Goal: Task Accomplishment & Management: Manage account settings

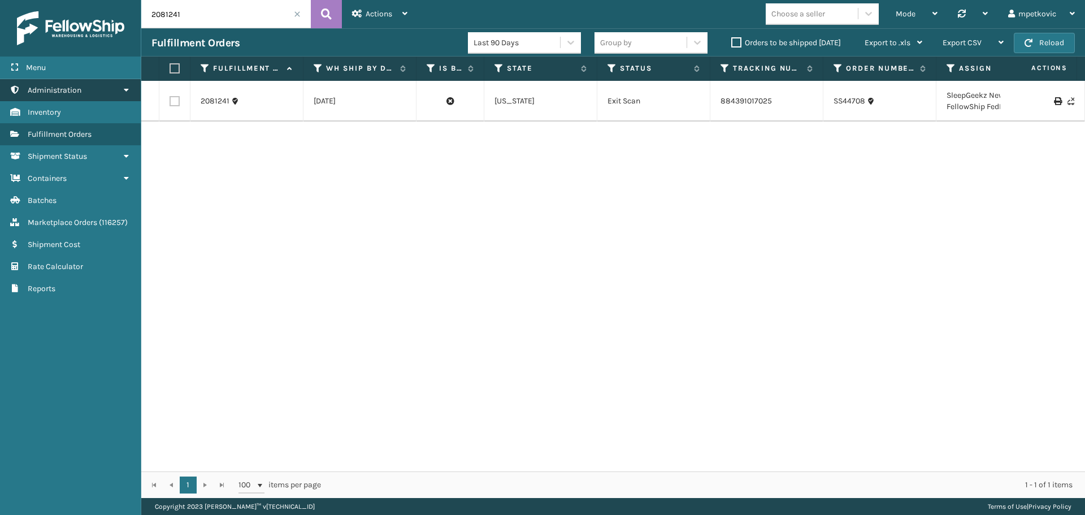
click at [102, 92] on link "Administration" at bounding box center [70, 90] width 141 height 22
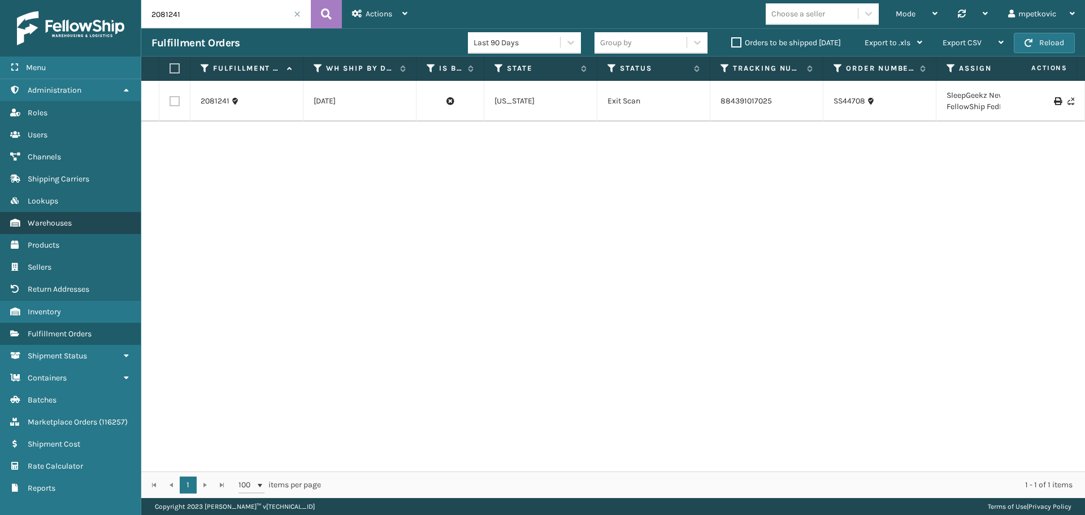
click at [73, 221] on link "Warehouses" at bounding box center [70, 223] width 141 height 22
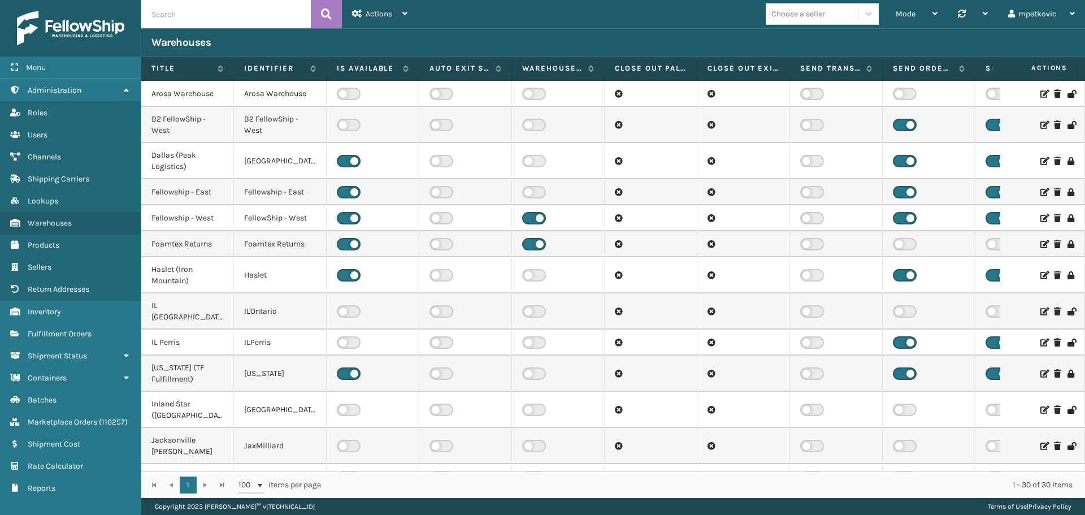
click at [197, 12] on input "text" at bounding box center [226, 14] width 170 height 28
type input "east"
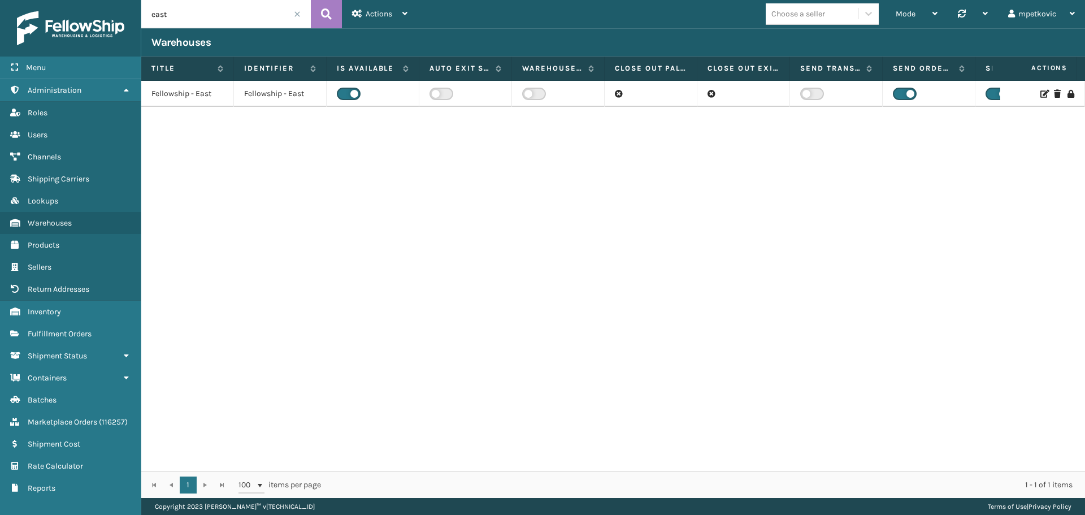
click at [1040, 92] on icon at bounding box center [1043, 94] width 7 height 8
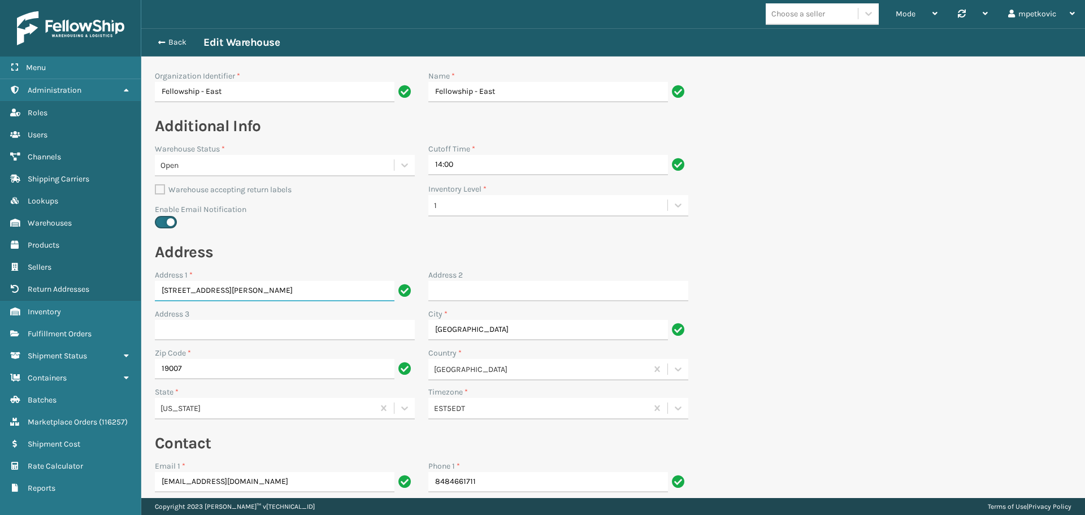
click at [249, 294] on input "3001 Frost Rd" at bounding box center [275, 291] width 240 height 20
click at [226, 376] on input "19007" at bounding box center [275, 369] width 240 height 20
click at [176, 46] on button "Back" at bounding box center [177, 42] width 52 height 10
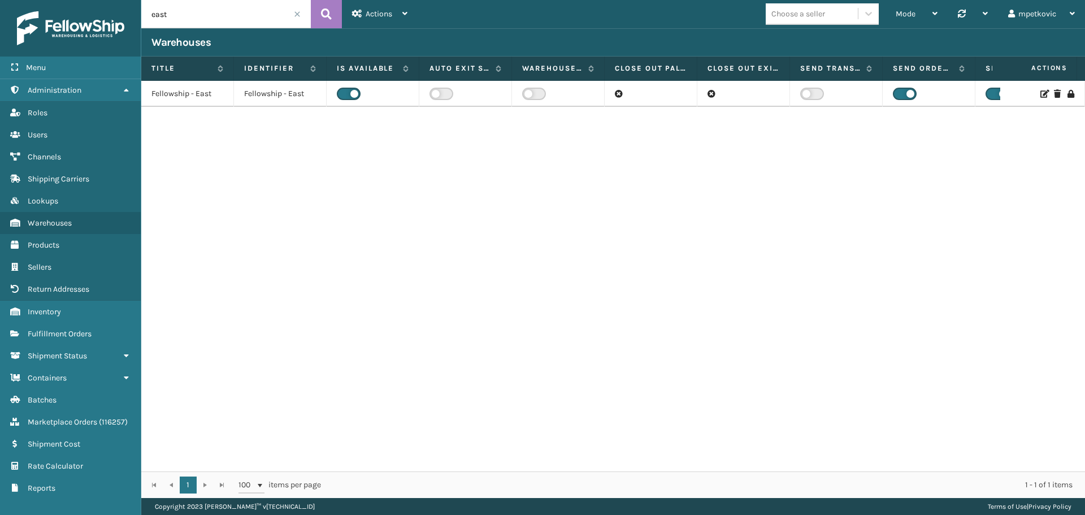
click at [229, 18] on input "east" at bounding box center [226, 14] width 170 height 28
click at [221, 14] on input "east" at bounding box center [226, 14] width 170 height 28
type input "dallas"
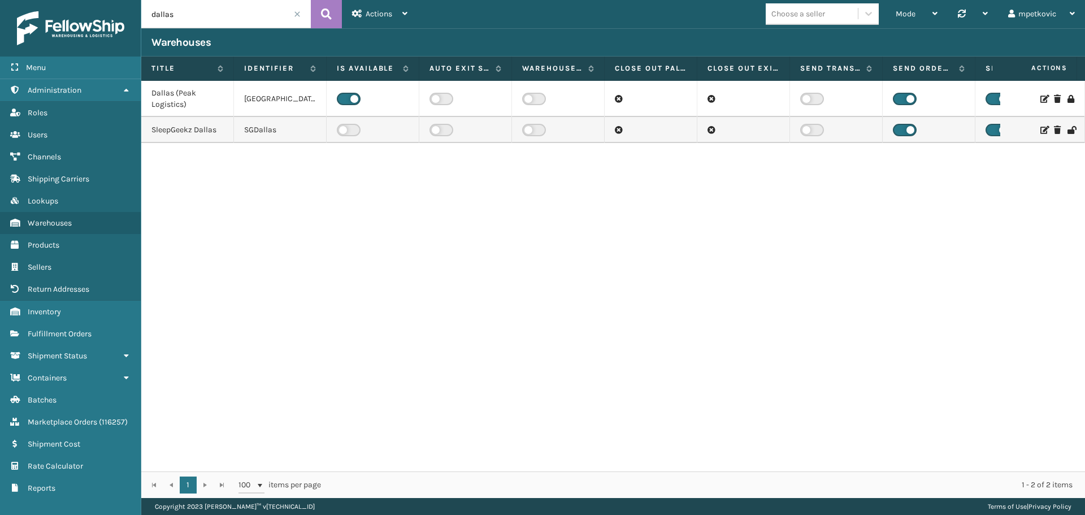
click at [1040, 99] on icon at bounding box center [1043, 99] width 7 height 8
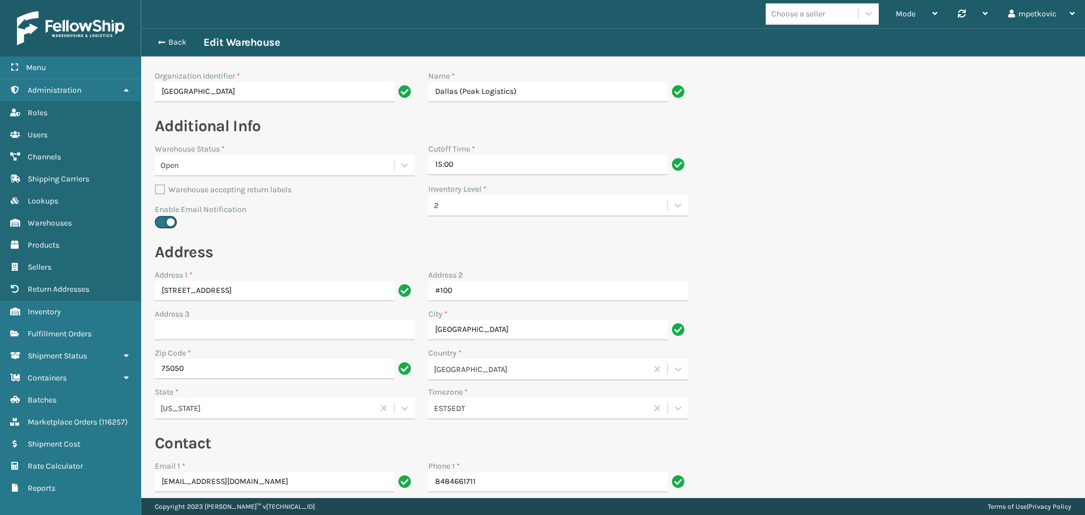
click at [825, 274] on section "Back Edit Warehouse Organization Identifier * Dallas Name * Dallas (Peak Logist…" at bounding box center [613, 420] width 944 height 784
drag, startPoint x: 892, startPoint y: 228, endPoint x: 770, endPoint y: 125, distance: 159.7
click at [892, 228] on section "Back Edit Warehouse Organization Identifier * Dallas Name * Dallas (Peak Logist…" at bounding box center [613, 420] width 944 height 784
click at [732, 123] on section "Back Edit Warehouse Organization Identifier * Dallas Name * Dallas (Peak Logist…" at bounding box center [613, 420] width 944 height 784
click at [169, 41] on button "Back" at bounding box center [177, 42] width 52 height 10
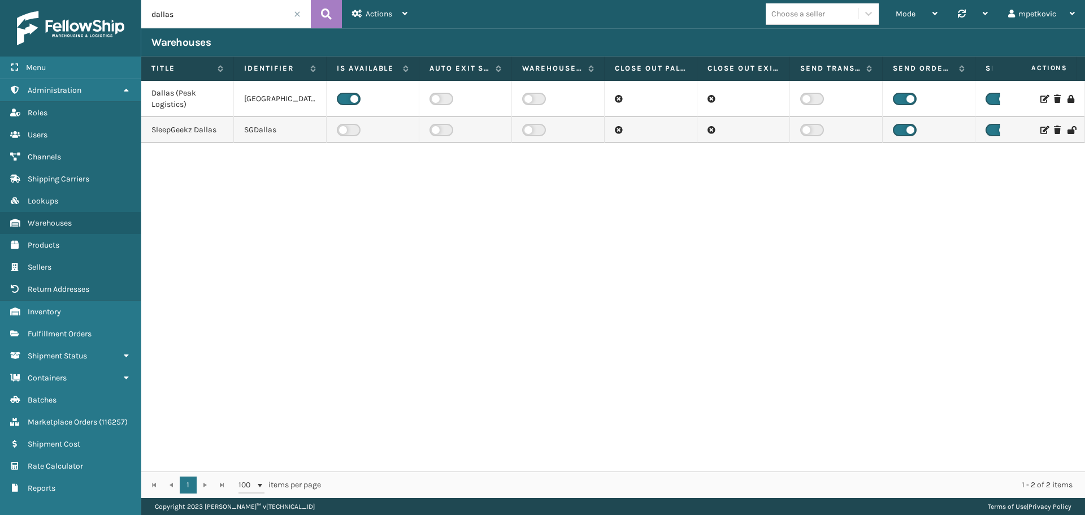
click at [267, 249] on div "Dallas (Peak Logistics) Dallas SleepGeekz Dallas SGDallas" at bounding box center [613, 276] width 944 height 390
click at [259, 197] on div "Dallas (Peak Logistics) Dallas SleepGeekz Dallas SGDallas" at bounding box center [613, 276] width 944 height 390
click at [195, 204] on div "Dallas (Peak Logistics) Dallas SleepGeekz Dallas SGDallas" at bounding box center [613, 276] width 944 height 390
click at [183, 190] on div "Dallas (Peak Logistics) Dallas SleepGeekz Dallas SGDallas" at bounding box center [613, 276] width 944 height 390
click at [183, 176] on div "Dallas (Peak Logistics) Dallas SleepGeekz Dallas SGDallas" at bounding box center [613, 276] width 944 height 390
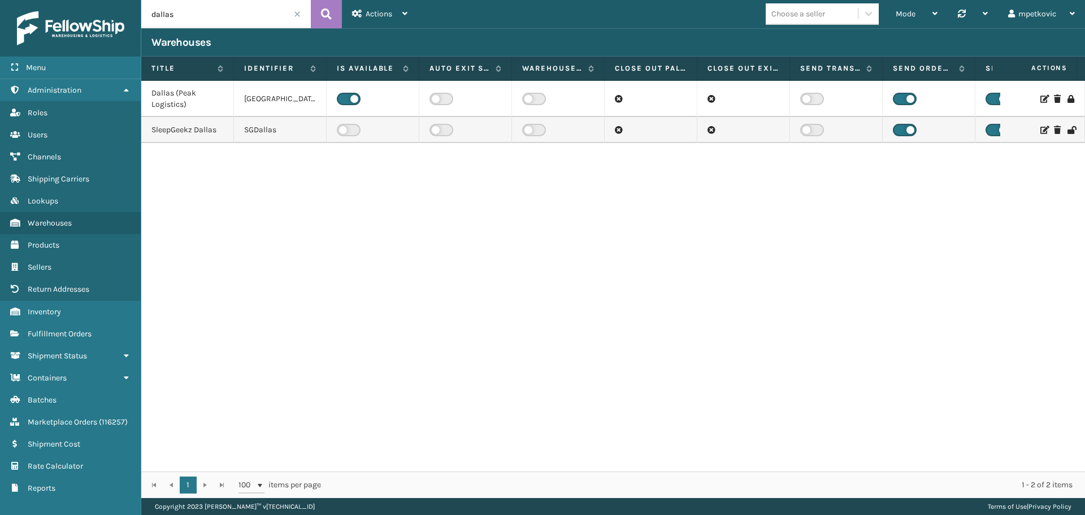
drag, startPoint x: 183, startPoint y: 176, endPoint x: 182, endPoint y: 168, distance: 7.9
click at [182, 168] on div "Dallas (Peak Logistics) Dallas SleepGeekz Dallas SGDallas" at bounding box center [613, 276] width 944 height 390
click at [180, 160] on div "Dallas (Peak Logistics) Dallas SleepGeekz Dallas SGDallas" at bounding box center [613, 276] width 944 height 390
click at [192, 160] on div "Dallas (Peak Logistics) Dallas SleepGeekz Dallas SGDallas" at bounding box center [613, 276] width 944 height 390
click at [162, 167] on div "Dallas (Peak Logistics) Dallas SleepGeekz Dallas SGDallas" at bounding box center [613, 276] width 944 height 390
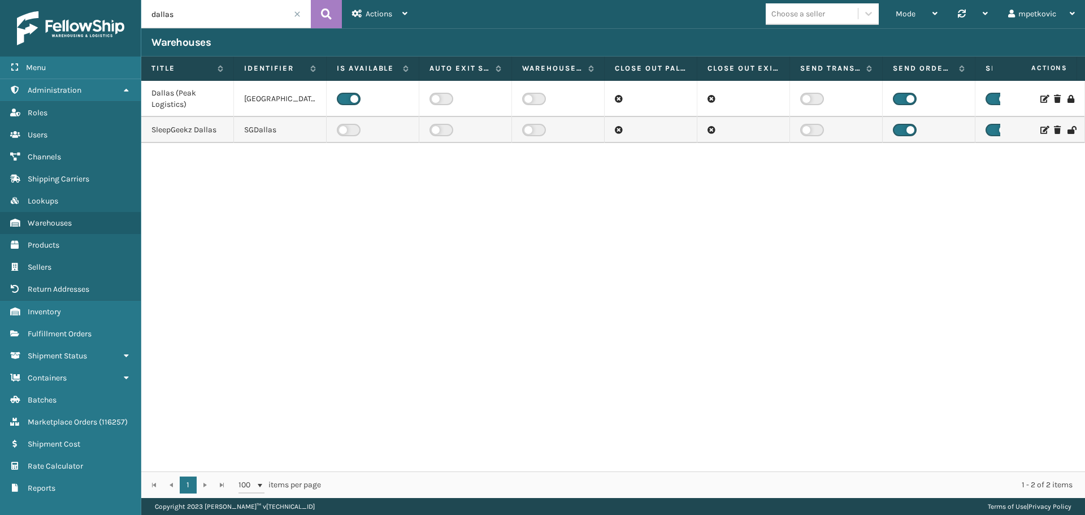
click at [166, 162] on div "Dallas (Peak Logistics) Dallas SleepGeekz Dallas SGDallas" at bounding box center [613, 276] width 944 height 390
click at [280, 220] on div "Dallas (Peak Logistics) Dallas SleepGeekz Dallas SGDallas" at bounding box center [613, 276] width 944 height 390
click at [194, 14] on input "dallas" at bounding box center [226, 14] width 170 height 28
type input "sleepgeekz"
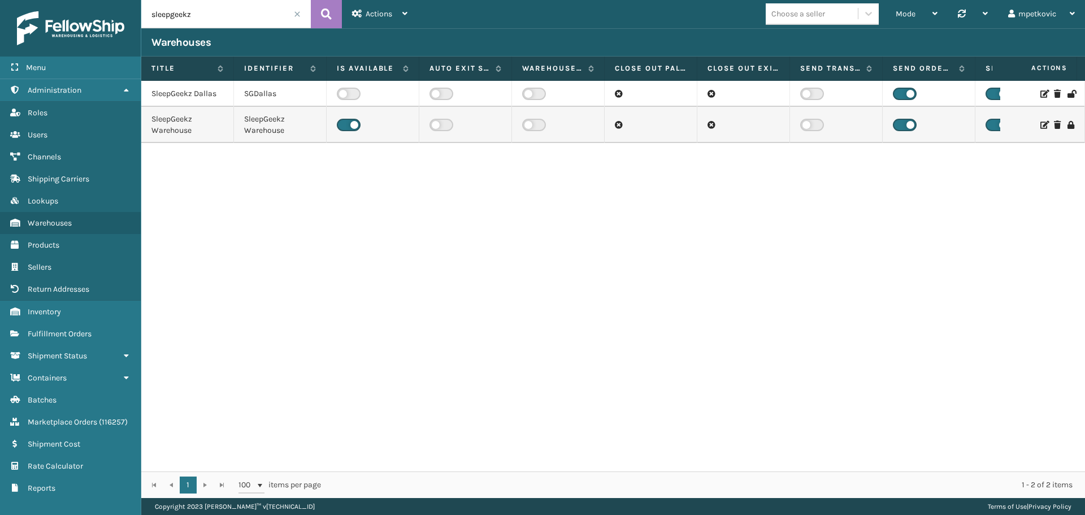
click at [1040, 125] on icon at bounding box center [1043, 125] width 7 height 8
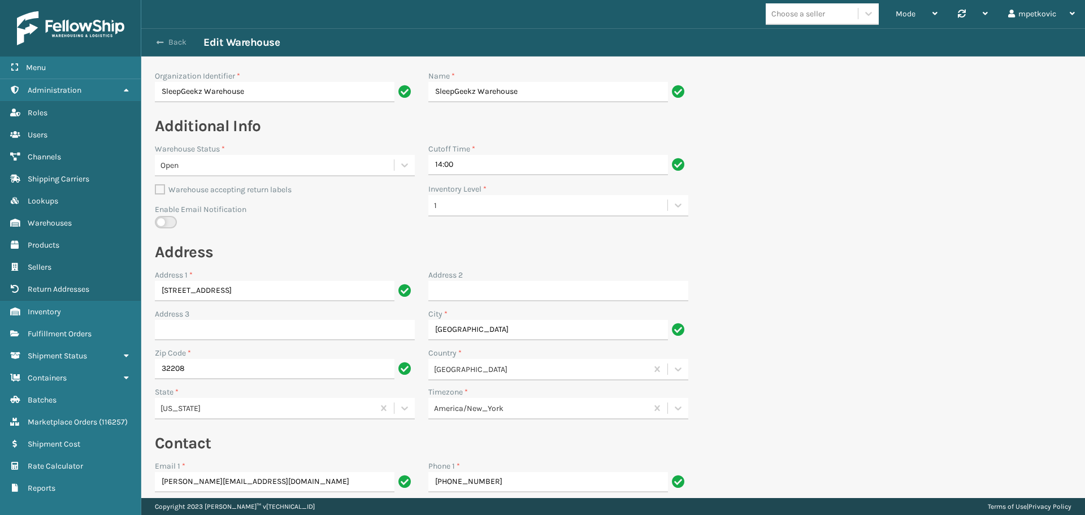
click at [176, 43] on button "Back" at bounding box center [177, 42] width 52 height 10
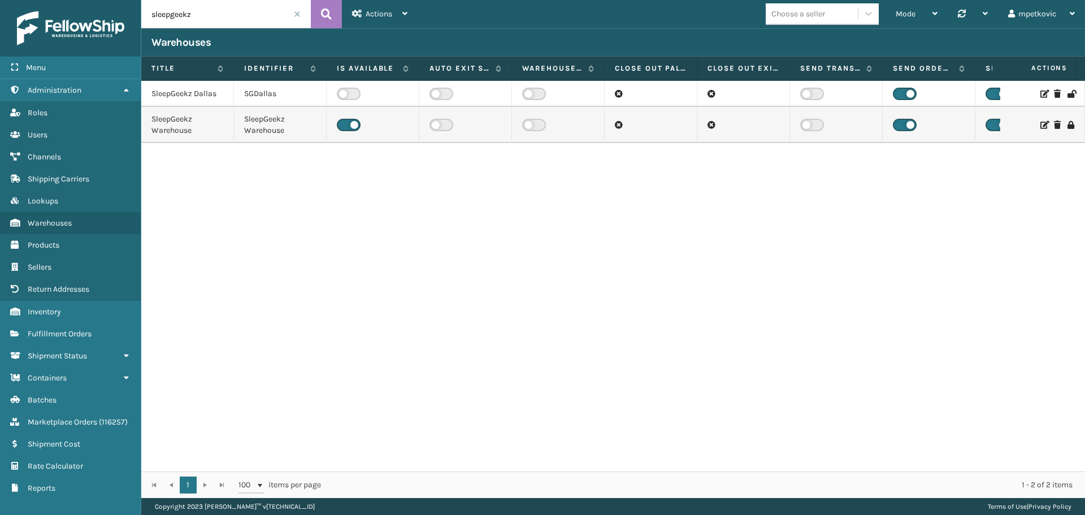
click at [267, 221] on div "SleepGeekz Dallas SGDallas SleepGeekz Warehouse SleepGeekz Warehouse" at bounding box center [613, 276] width 944 height 390
click at [1040, 127] on icon at bounding box center [1043, 125] width 7 height 8
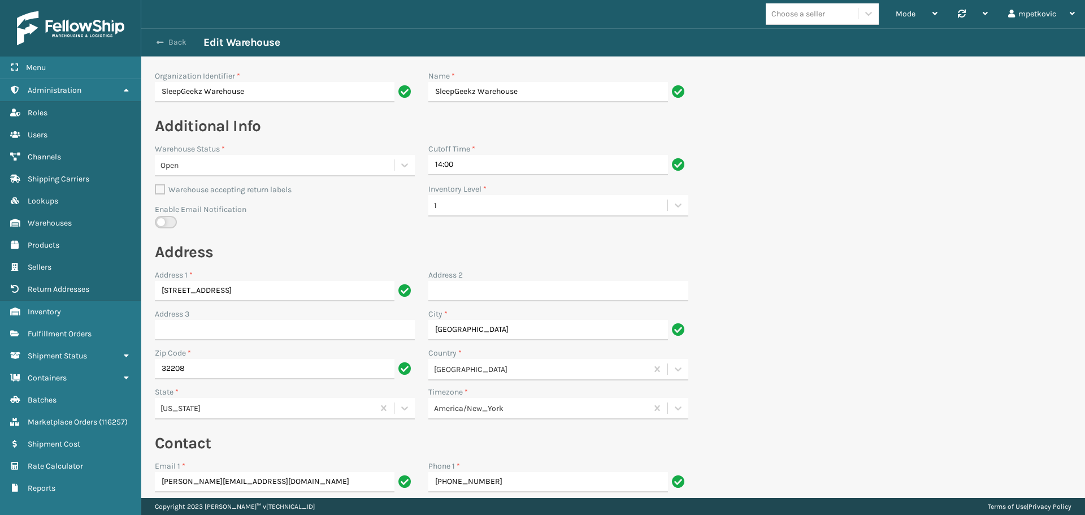
click at [159, 46] on button "Back" at bounding box center [177, 42] width 52 height 10
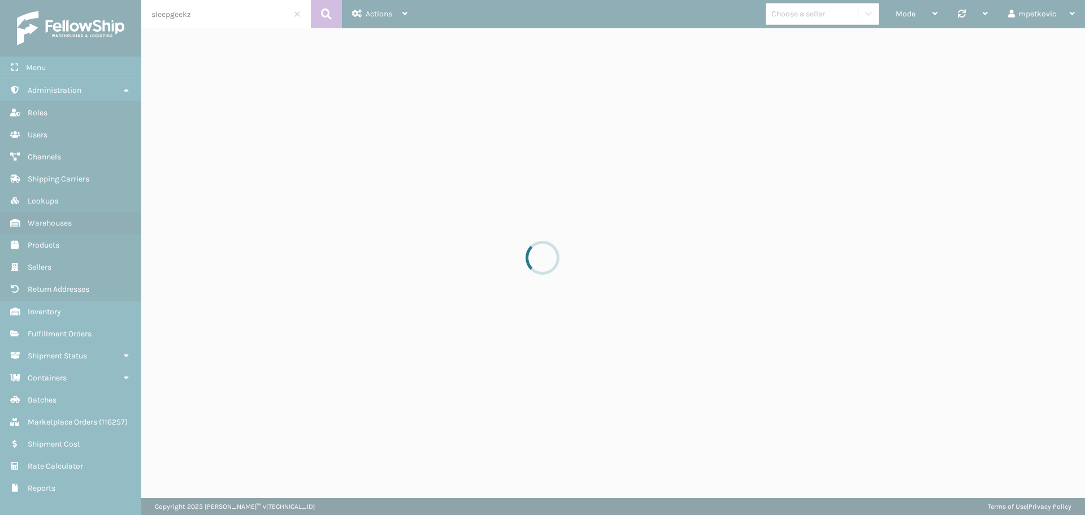
click at [242, 22] on input "sleepgeekz" at bounding box center [226, 14] width 170 height 28
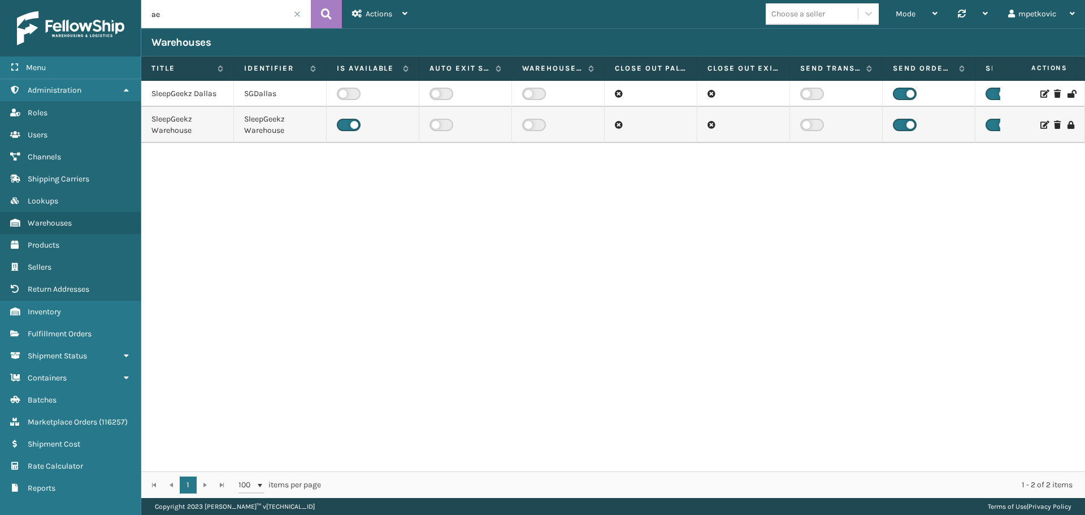
type input "a"
type input "east"
click at [325, 10] on icon at bounding box center [326, 14] width 11 height 17
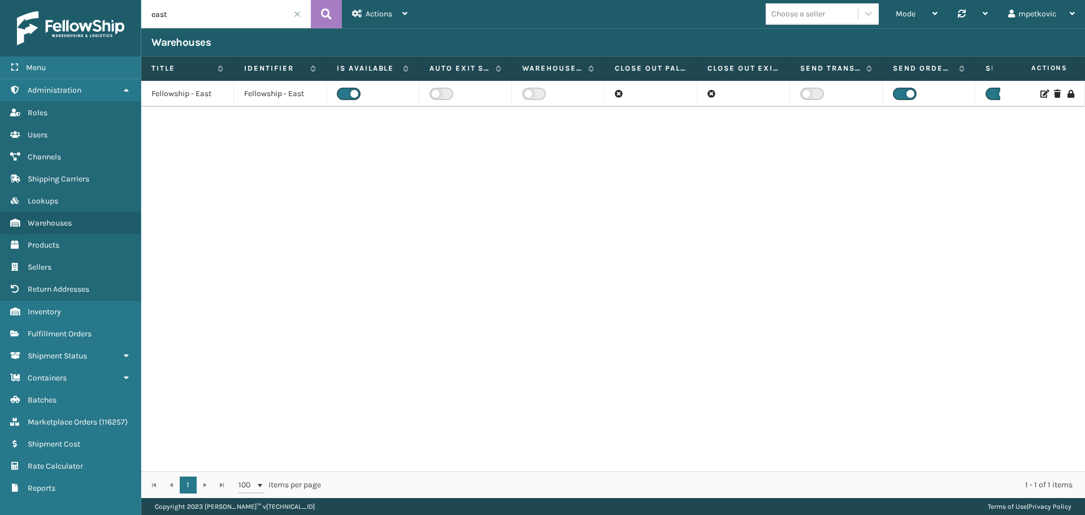
click at [1040, 96] on icon at bounding box center [1043, 94] width 7 height 8
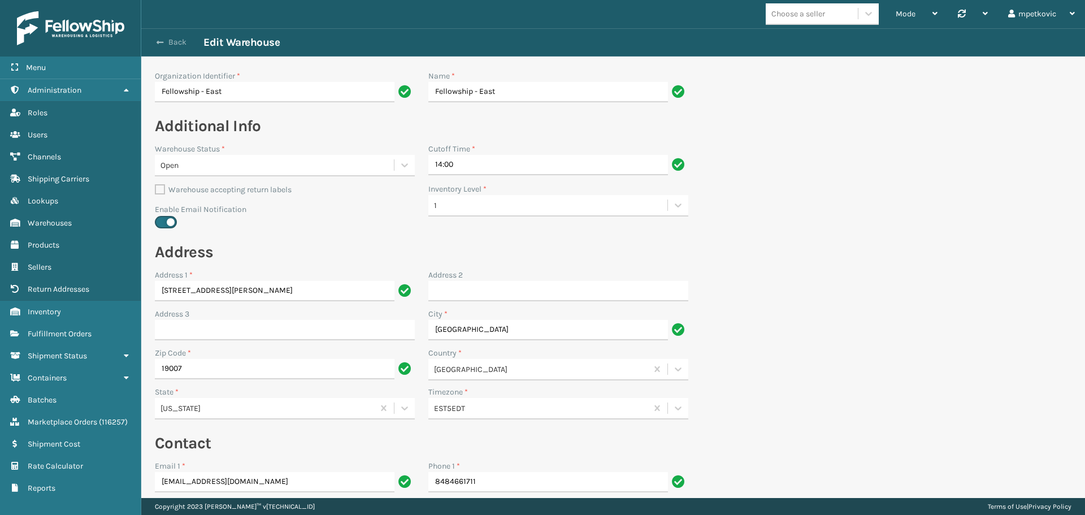
click at [176, 42] on button "Back" at bounding box center [177, 42] width 52 height 10
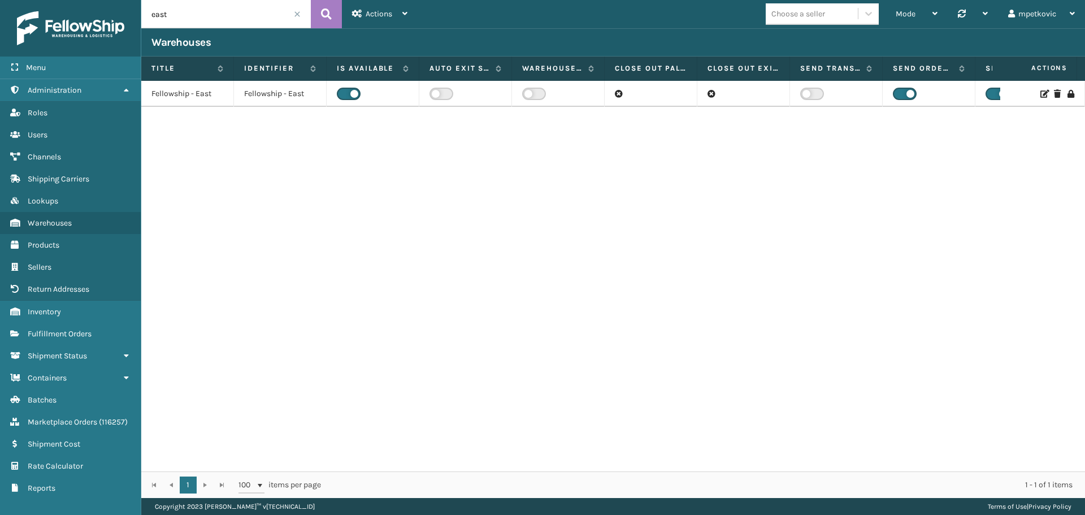
click at [194, 19] on input "east" at bounding box center [226, 14] width 170 height 28
type input "dallas"
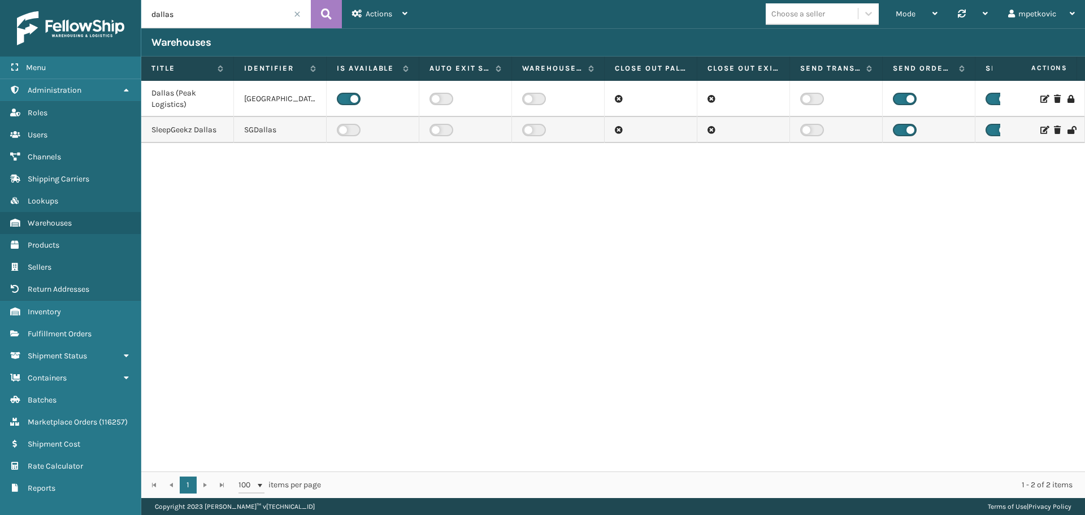
click at [1040, 98] on icon at bounding box center [1043, 99] width 7 height 8
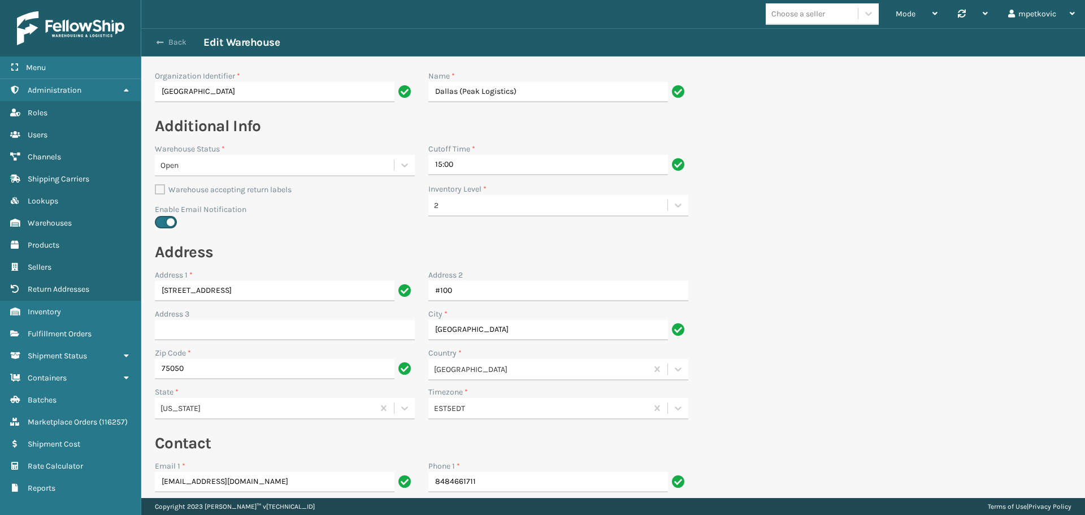
click at [175, 41] on button "Back" at bounding box center [177, 42] width 52 height 10
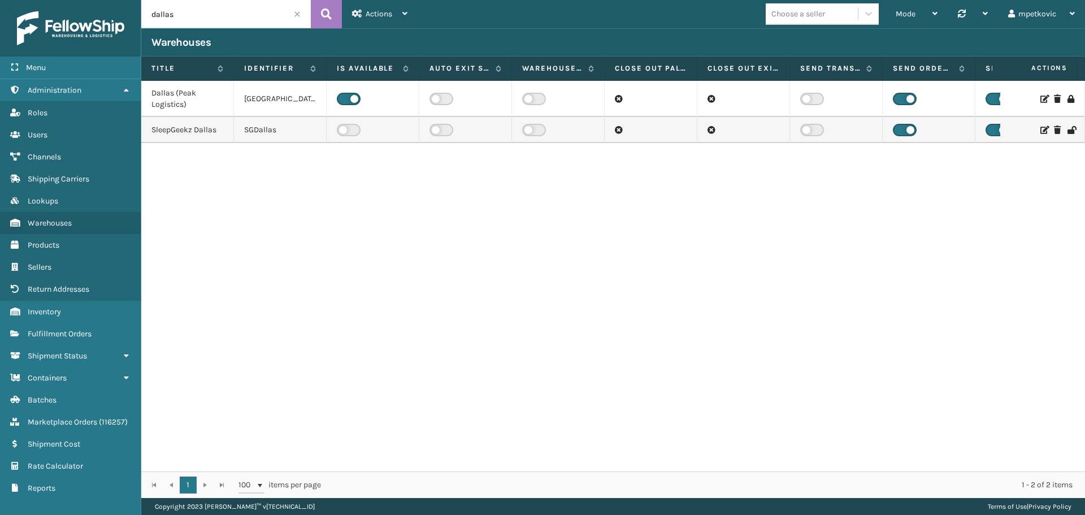
click at [203, 17] on input "dallas" at bounding box center [226, 14] width 170 height 28
type input "west"
click at [315, 12] on button at bounding box center [326, 14] width 31 height 28
click at [1040, 128] on icon at bounding box center [1043, 130] width 7 height 8
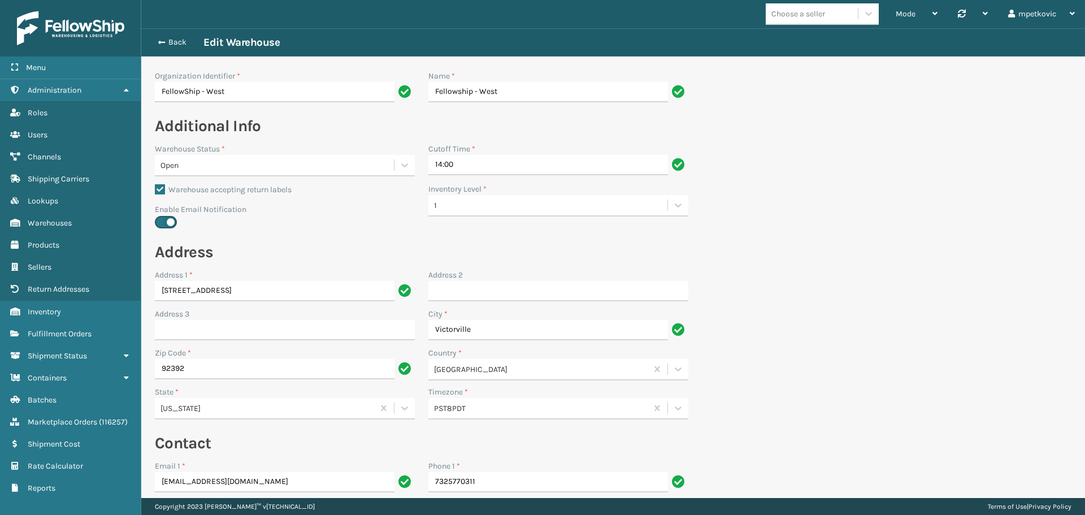
click at [843, 239] on section "Back Edit Warehouse Organization Identifier * FellowShip - West Name * Fellowsh…" at bounding box center [613, 459] width 944 height 862
click at [180, 40] on button "Back" at bounding box center [177, 42] width 52 height 10
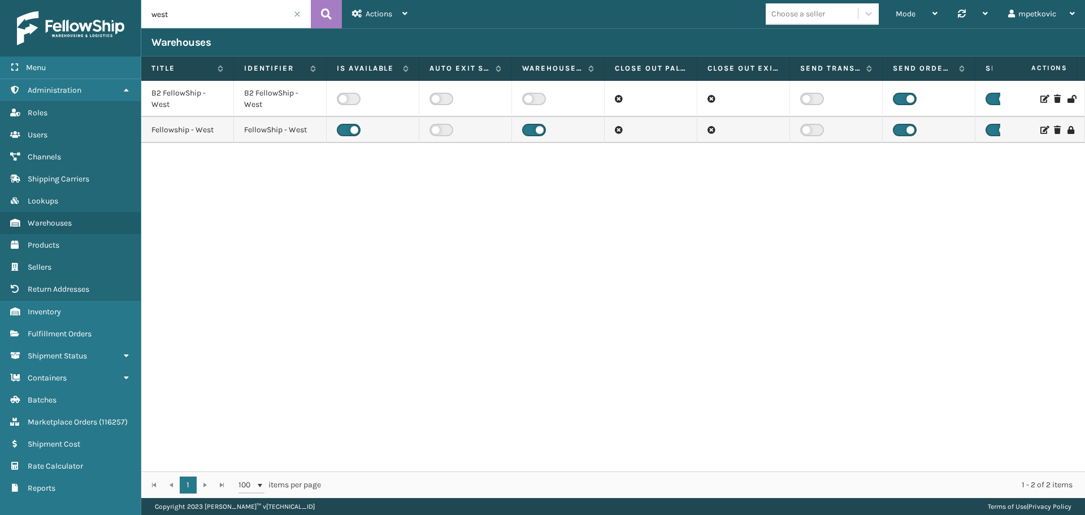
click at [184, 12] on input "west" at bounding box center [226, 14] width 170 height 28
type input "sleep"
click at [246, 246] on div "SleepGeekz Dallas SGDallas SleepGeekz Warehouse SleepGeekz Warehouse" at bounding box center [613, 276] width 944 height 390
click at [345, 202] on div "SleepGeekz Dallas SGDallas SleepGeekz Warehouse SleepGeekz Warehouse" at bounding box center [613, 276] width 944 height 390
click at [281, 183] on div "SleepGeekz Dallas SGDallas SleepGeekz Warehouse SleepGeekz Warehouse" at bounding box center [613, 276] width 944 height 390
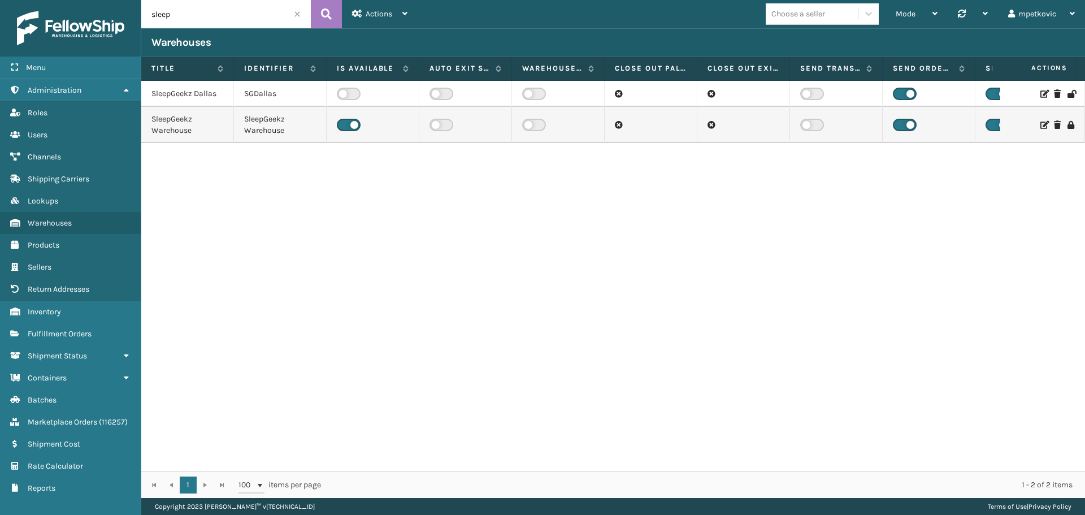
click at [319, 272] on div "SleepGeekz Dallas SGDallas SleepGeekz Warehouse SleepGeekz Warehouse" at bounding box center [613, 276] width 944 height 390
click at [276, 227] on div "SleepGeekz Dallas SGDallas SleepGeekz Warehouse SleepGeekz Warehouse" at bounding box center [613, 276] width 944 height 390
click at [275, 206] on div "SleepGeekz Dallas SGDallas SleepGeekz Warehouse SleepGeekz Warehouse" at bounding box center [613, 276] width 944 height 390
drag, startPoint x: 306, startPoint y: 195, endPoint x: 286, endPoint y: 193, distance: 20.5
click at [306, 194] on div "SleepGeekz Dallas SGDallas SleepGeekz Warehouse SleepGeekz Warehouse" at bounding box center [613, 276] width 944 height 390
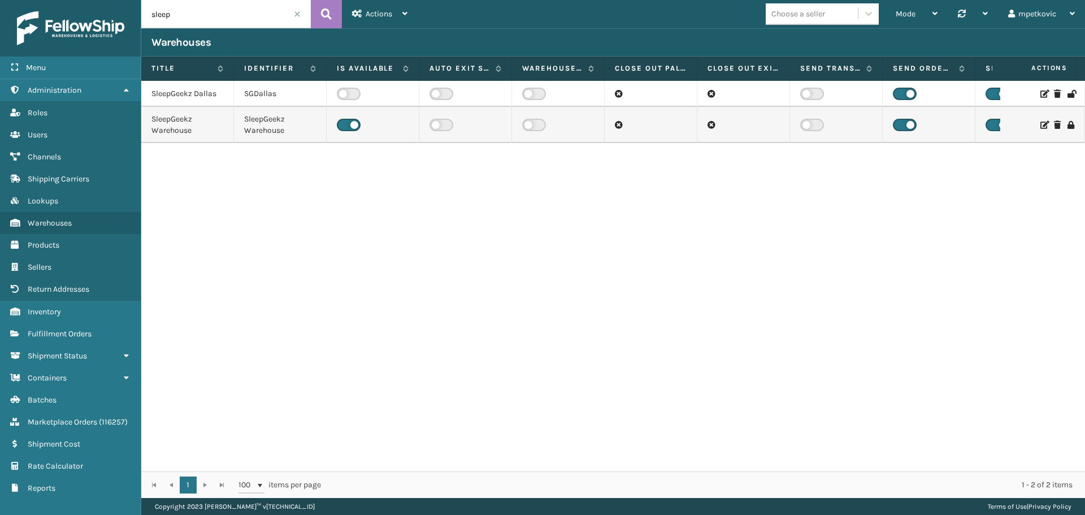
click at [283, 193] on div "SleepGeekz Dallas SGDallas SleepGeekz Warehouse SleepGeekz Warehouse" at bounding box center [613, 276] width 944 height 390
click at [201, 205] on div "SleepGeekz Dallas SGDallas SleepGeekz Warehouse SleepGeekz Warehouse" at bounding box center [613, 276] width 944 height 390
click at [173, 205] on div "SleepGeekz Dallas SGDallas SleepGeekz Warehouse SleepGeekz Warehouse" at bounding box center [613, 276] width 944 height 390
click at [195, 191] on div "SleepGeekz Dallas SGDallas SleepGeekz Warehouse SleepGeekz Warehouse" at bounding box center [613, 276] width 944 height 390
click at [263, 177] on div "SleepGeekz Dallas SGDallas SleepGeekz Warehouse SleepGeekz Warehouse" at bounding box center [613, 276] width 944 height 390
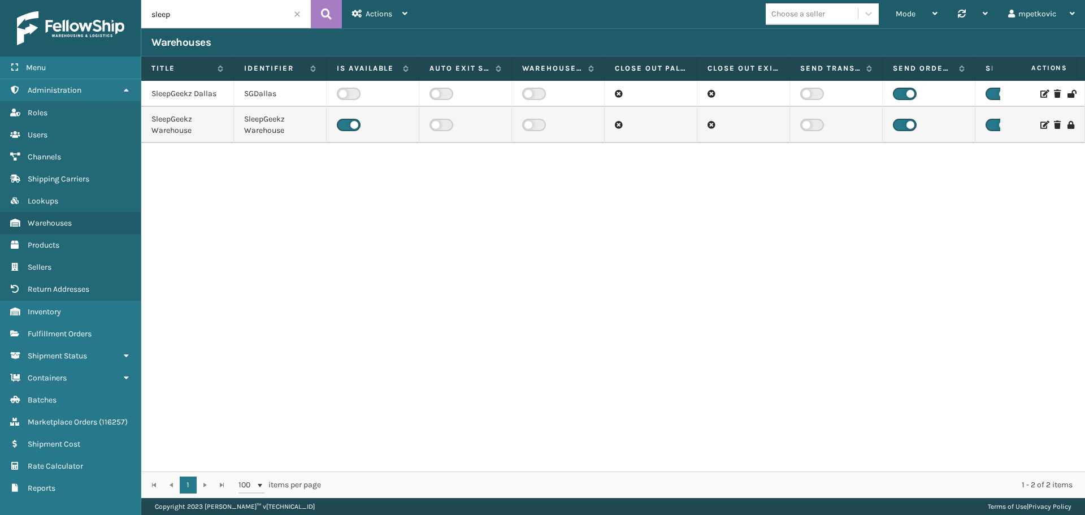
click at [212, 183] on div "SleepGeekz Dallas SGDallas SleepGeekz Warehouse SleepGeekz Warehouse" at bounding box center [613, 276] width 944 height 390
click at [273, 177] on div "SleepGeekz Dallas SGDallas SleepGeekz Warehouse SleepGeekz Warehouse" at bounding box center [613, 276] width 944 height 390
click at [263, 177] on div "SleepGeekz Dallas SGDallas SleepGeekz Warehouse SleepGeekz Warehouse" at bounding box center [613, 276] width 944 height 390
click at [227, 190] on div "SleepGeekz Dallas SGDallas SleepGeekz Warehouse SleepGeekz Warehouse" at bounding box center [613, 276] width 944 height 390
click at [205, 198] on div "SleepGeekz Dallas SGDallas SleepGeekz Warehouse SleepGeekz Warehouse" at bounding box center [613, 276] width 944 height 390
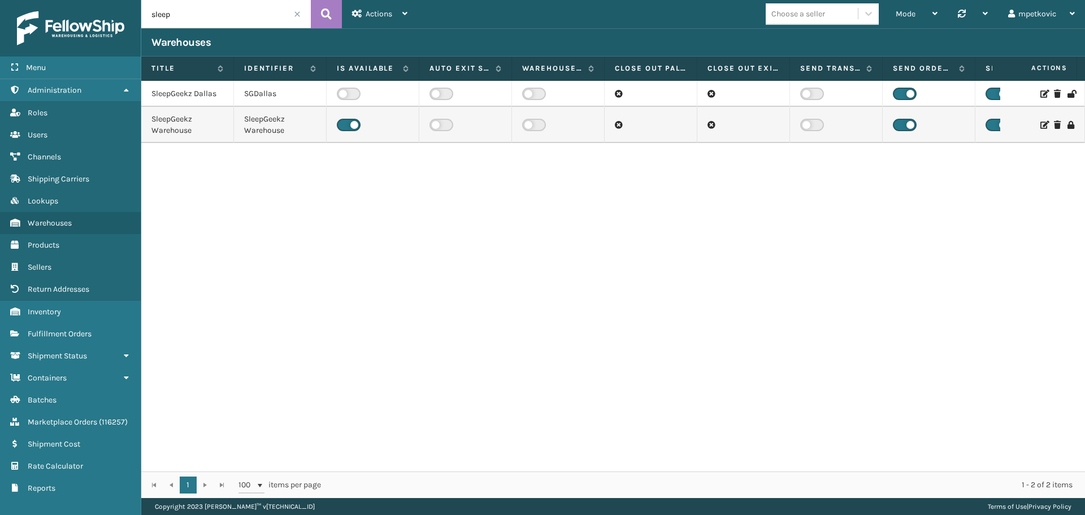
click at [192, 167] on div "SleepGeekz Dallas SGDallas SleepGeekz Warehouse SleepGeekz Warehouse" at bounding box center [613, 276] width 944 height 390
